Goal: Book appointment/travel/reservation

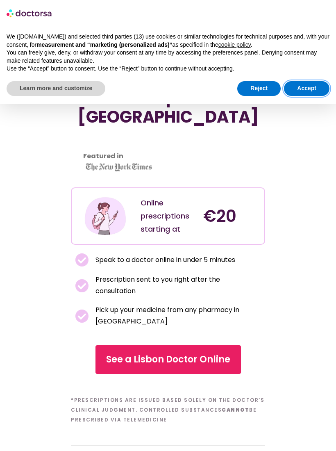
click at [311, 89] on button "Accept" at bounding box center [307, 88] width 46 height 15
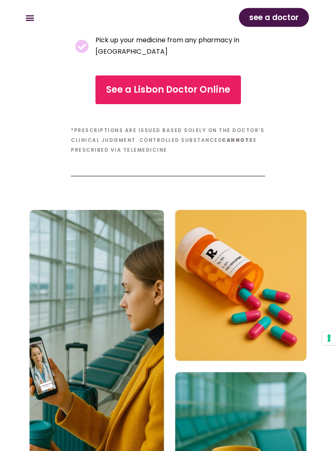
scroll to position [270, 0]
click at [192, 83] on span "See a Lisbon Doctor Online" at bounding box center [168, 89] width 124 height 13
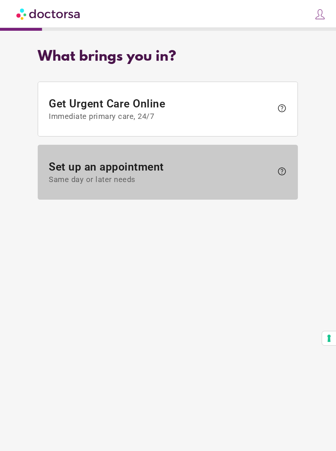
click at [284, 172] on span "help" at bounding box center [282, 172] width 10 height 10
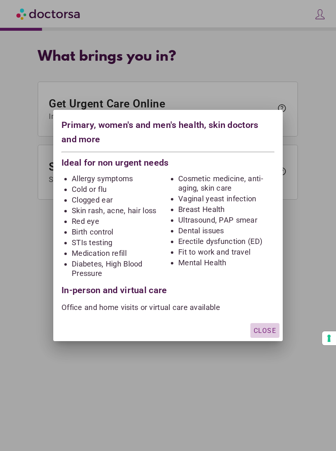
click at [268, 331] on span "Close" at bounding box center [265, 331] width 23 height 8
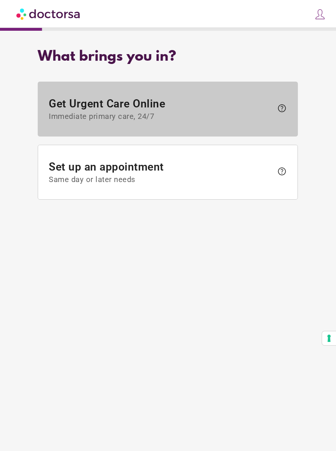
click at [283, 111] on span "help" at bounding box center [282, 108] width 10 height 10
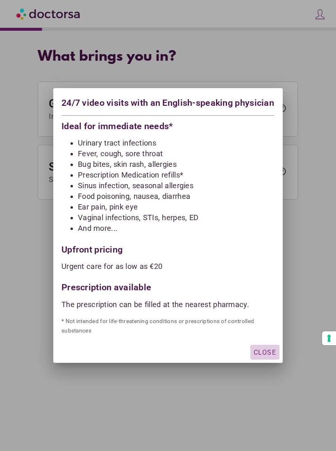
click at [269, 360] on div "button" at bounding box center [265, 352] width 29 height 15
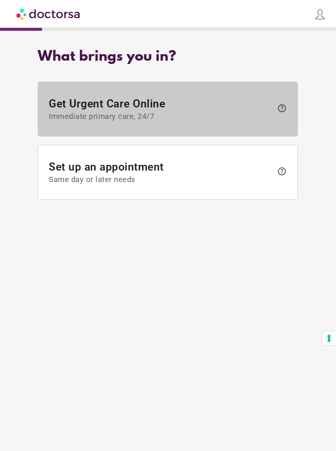
click at [88, 109] on span "Get Urgent Care Online Immediate primary care, 24/7" at bounding box center [161, 109] width 224 height 24
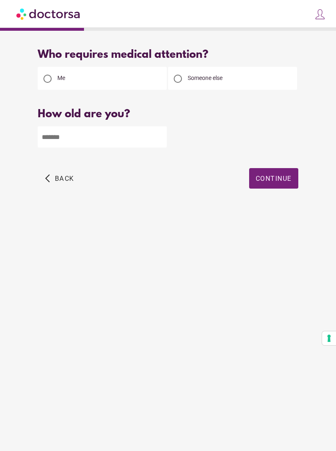
click at [75, 136] on input "number" at bounding box center [102, 136] width 129 height 21
type input "**"
click at [285, 180] on span "Continue" at bounding box center [274, 179] width 36 height 8
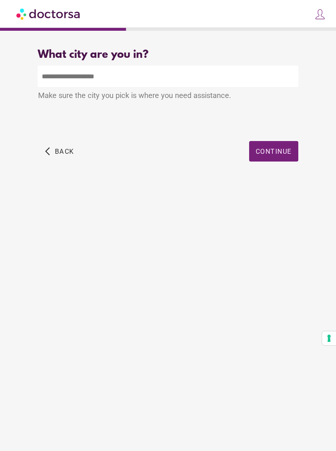
click at [67, 73] on input "text" at bounding box center [168, 76] width 261 height 21
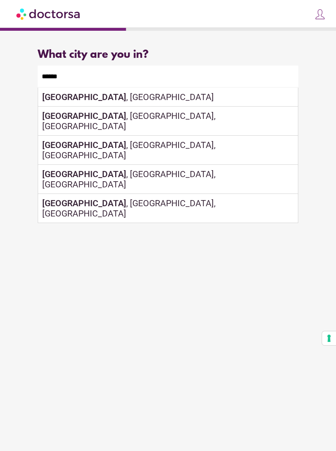
click at [101, 102] on div "Lisbon , Portugal" at bounding box center [168, 97] width 260 height 19
type input "**********"
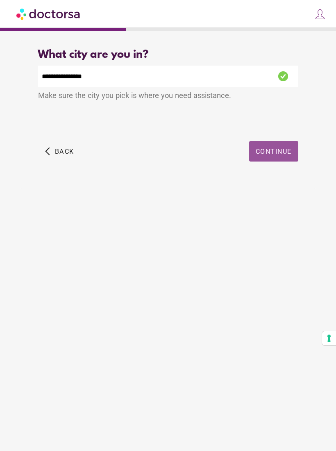
click at [281, 156] on span "Continue" at bounding box center [274, 152] width 36 height 8
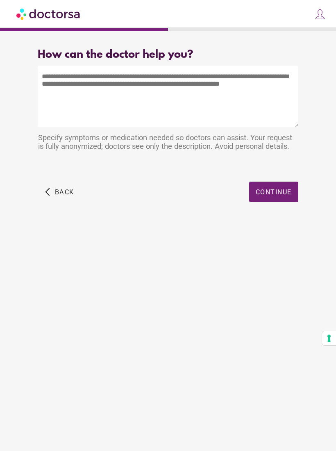
click at [48, 83] on textarea at bounding box center [168, 97] width 261 height 62
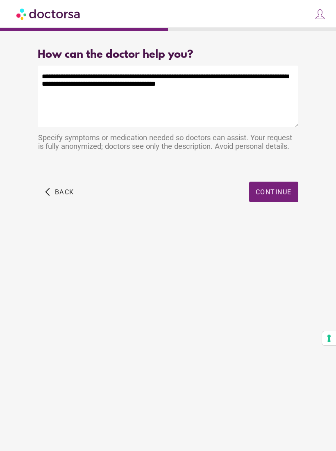
type textarea "**********"
click at [277, 196] on span "Continue" at bounding box center [274, 192] width 36 height 8
